Goal: Find specific page/section: Find specific page/section

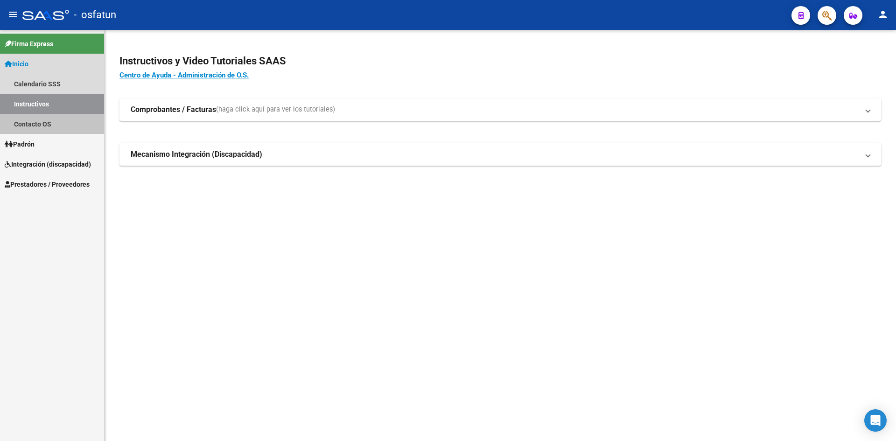
click at [35, 132] on link "Contacto OS" at bounding box center [52, 124] width 104 height 20
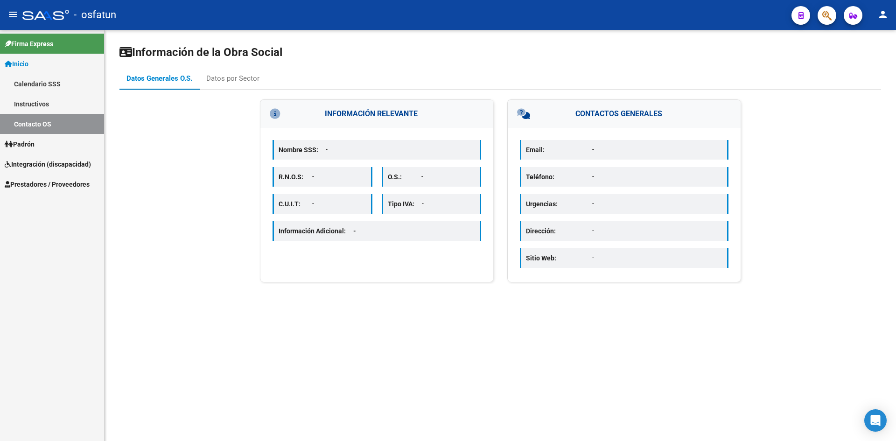
click at [32, 140] on span "Padrón" at bounding box center [20, 144] width 30 height 10
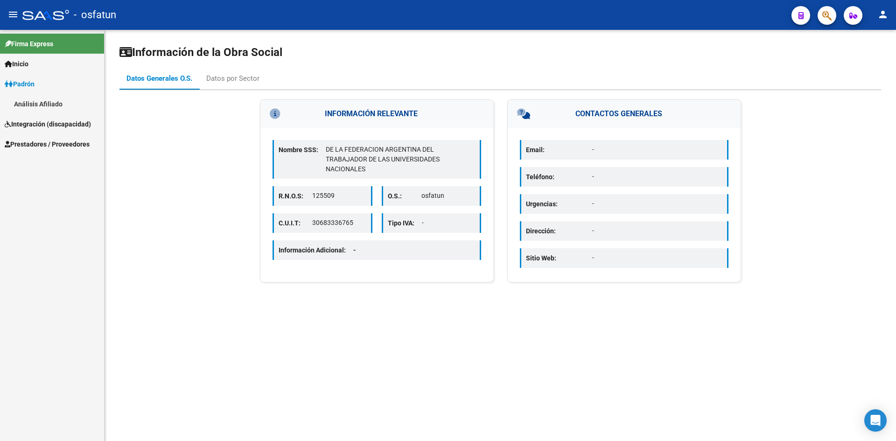
click at [59, 125] on span "Integración (discapacidad)" at bounding box center [48, 124] width 86 height 10
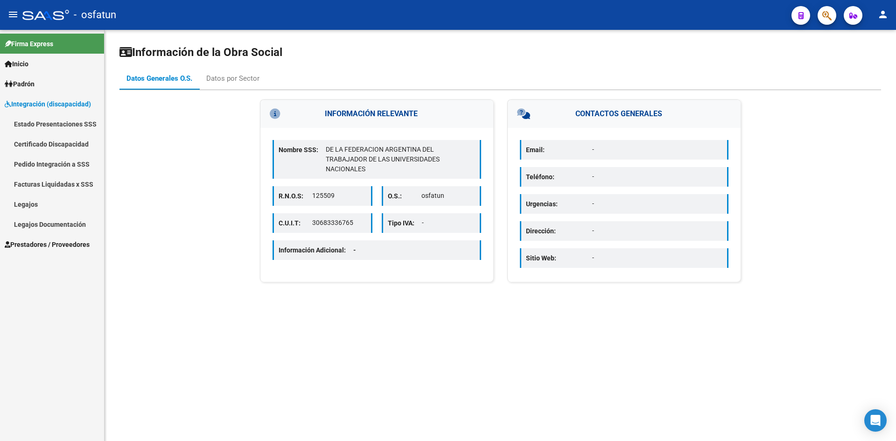
click at [35, 107] on span "Integración (discapacidad)" at bounding box center [48, 104] width 86 height 10
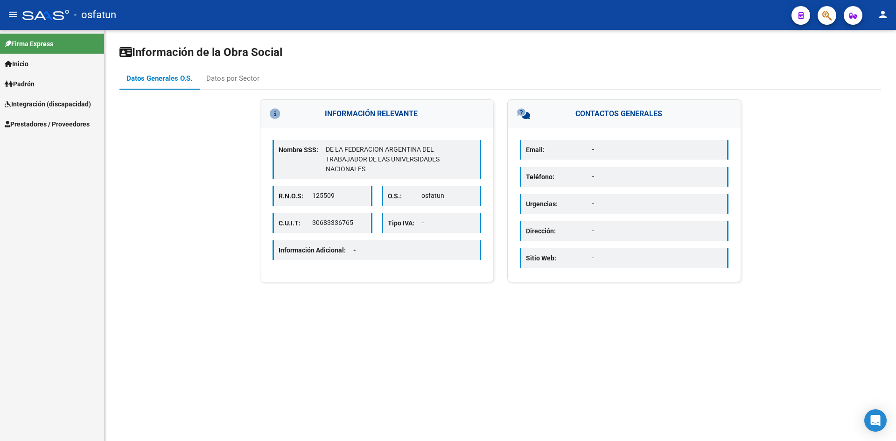
click at [41, 120] on span "Prestadores / Proveedores" at bounding box center [47, 124] width 85 height 10
click at [64, 148] on link "Facturas - Listado/Carga" at bounding box center [52, 144] width 104 height 20
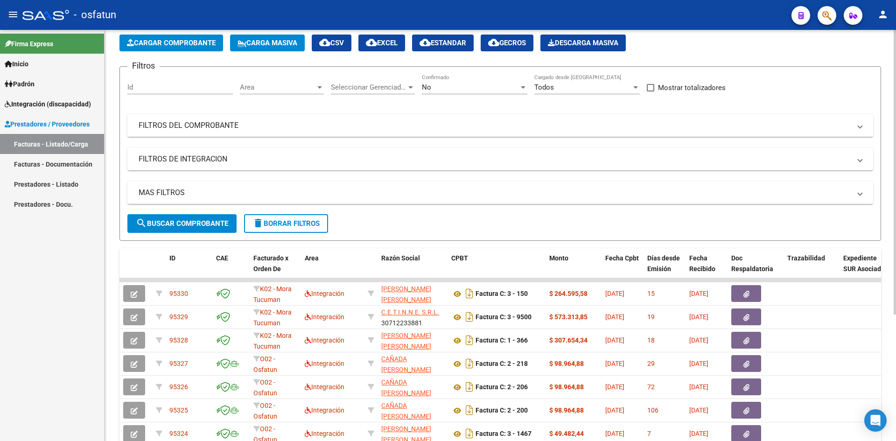
scroll to position [140, 0]
